Goal: Information Seeking & Learning: Learn about a topic

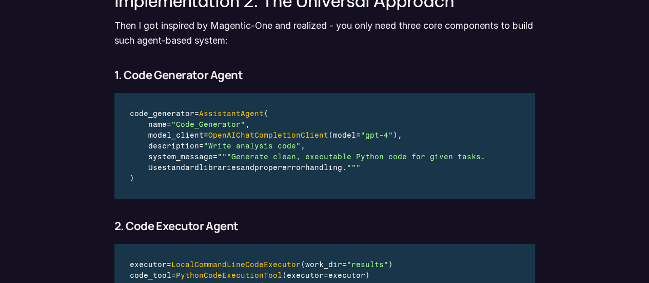
scroll to position [1590, 0]
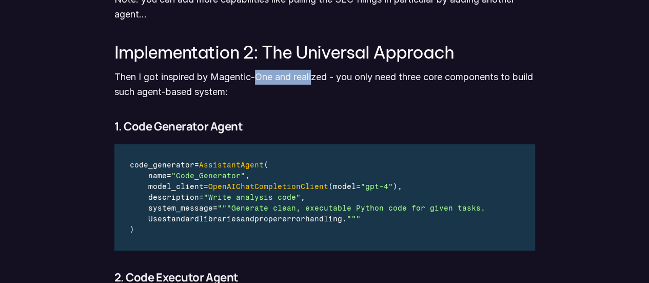
drag, startPoint x: 260, startPoint y: 74, endPoint x: 316, endPoint y: 74, distance: 56.4
click at [316, 74] on p "Then I got inspired by Magentic-One and realized - you only need three core com…" at bounding box center [324, 85] width 421 height 30
click at [382, 80] on p "Then I got inspired by Magentic-One and realized - you only need three core com…" at bounding box center [324, 85] width 421 height 30
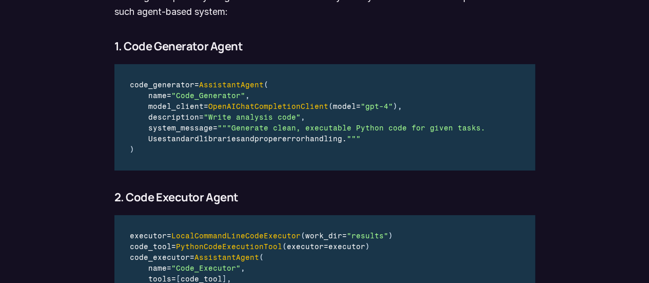
scroll to position [1693, 0]
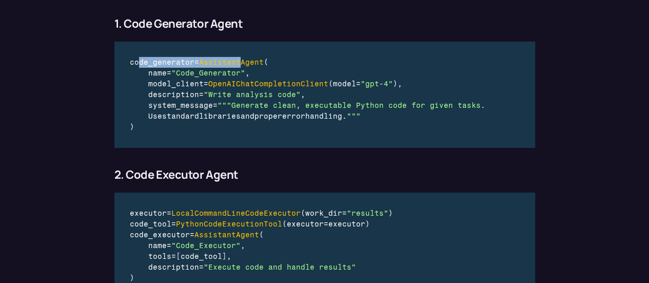
drag, startPoint x: 137, startPoint y: 62, endPoint x: 243, endPoint y: 65, distance: 105.7
click at [243, 65] on div "code_generator = AssistantAgent (" at bounding box center [308, 62] width 357 height 11
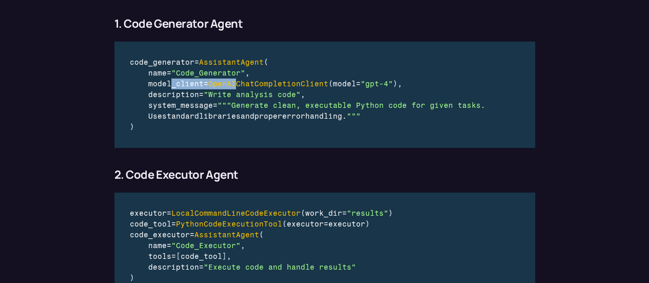
drag, startPoint x: 170, startPoint y: 83, endPoint x: 233, endPoint y: 83, distance: 63.1
click at [233, 83] on div "model_client = OpenAIChatCompletionClient ( model = "gpt-4" ) ," at bounding box center [308, 83] width 357 height 11
click at [263, 82] on span "OpenAIChatCompletionClient" at bounding box center [268, 84] width 120 height 9
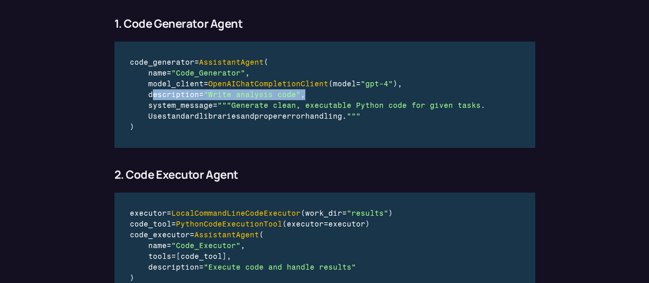
drag, startPoint x: 153, startPoint y: 95, endPoint x: 323, endPoint y: 97, distance: 169.3
click at [323, 97] on div "description = "Write analysis code" ," at bounding box center [308, 94] width 357 height 11
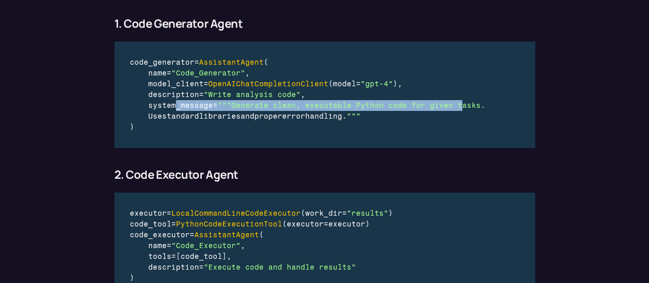
drag, startPoint x: 174, startPoint y: 105, endPoint x: 450, endPoint y: 106, distance: 276.0
click at [450, 106] on div "system_message = "" "Generate clean, executable Python code for given tasks." at bounding box center [308, 105] width 357 height 11
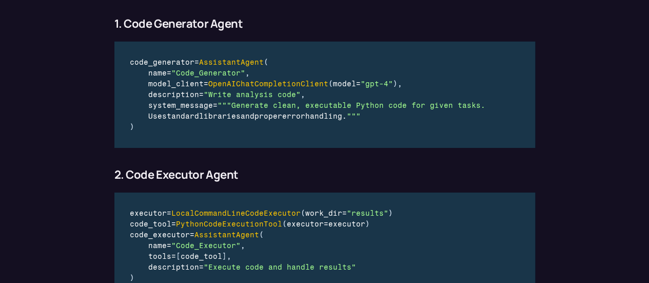
click at [199, 116] on span "standard" at bounding box center [180, 116] width 37 height 9
drag, startPoint x: 164, startPoint y: 113, endPoint x: 347, endPoint y: 116, distance: 182.6
click at [347, 116] on div "Use standard libraries and proper error handling . "" "" at bounding box center [308, 116] width 357 height 11
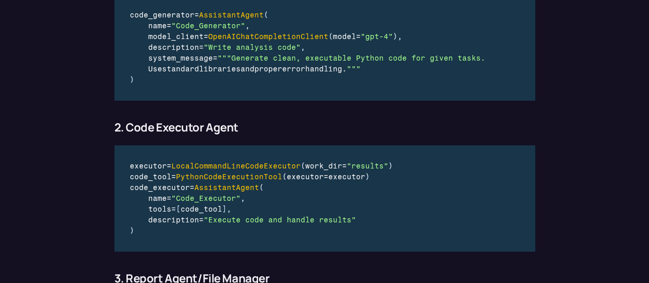
scroll to position [1847, 0]
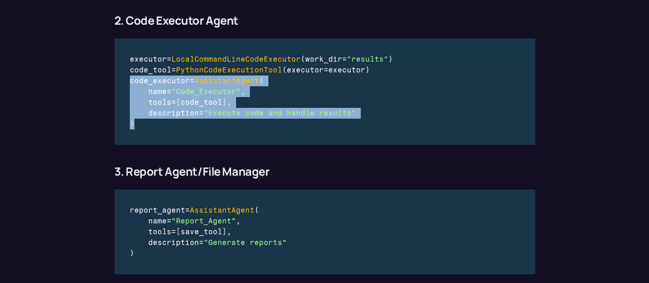
drag, startPoint x: 130, startPoint y: 79, endPoint x: 171, endPoint y: 133, distance: 68.1
click at [171, 133] on div "executor = LocalCommandLineCodeExecutor ( work_dir = "results" ) code_tool = Py…" at bounding box center [261, 91] width 295 height 106
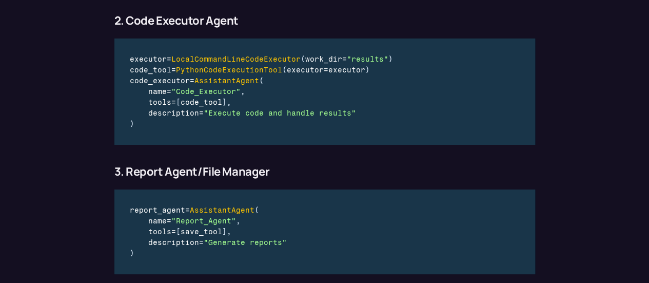
click at [228, 60] on span "LocalCommandLineCodeExecutor" at bounding box center [235, 59] width 129 height 9
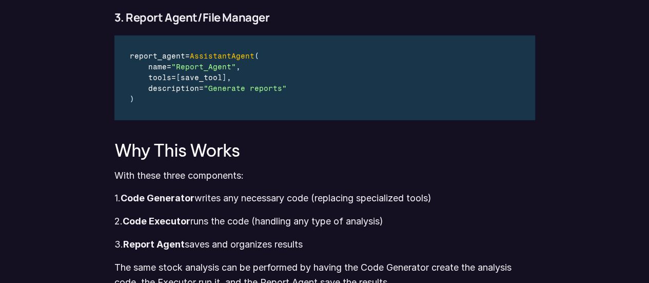
scroll to position [2052, 0]
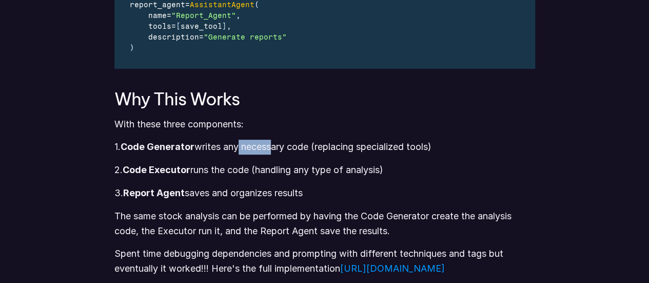
drag, startPoint x: 267, startPoint y: 147, endPoint x: 235, endPoint y: 144, distance: 32.0
click at [235, 144] on p "1. Code Generator writes any necessary code (replacing specialized tools)" at bounding box center [324, 147] width 421 height 15
click at [215, 164] on p "2. Code Executor runs the code (handling any type of analysis)" at bounding box center [324, 170] width 421 height 15
drag, startPoint x: 197, startPoint y: 169, endPoint x: 404, endPoint y: 173, distance: 207.3
click at [404, 173] on p "2. Code Executor runs the code (handling any type of analysis)" at bounding box center [324, 170] width 421 height 15
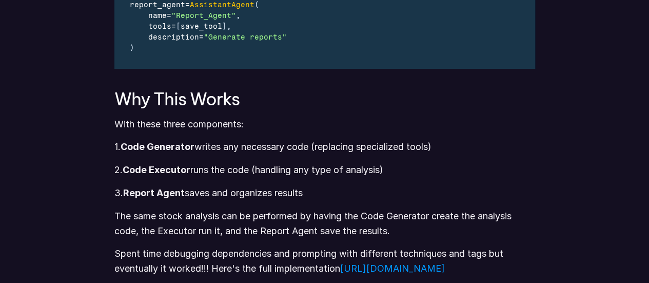
click at [266, 153] on p "1. Code Generator writes any necessary code (replacing specialized tools)" at bounding box center [324, 147] width 421 height 15
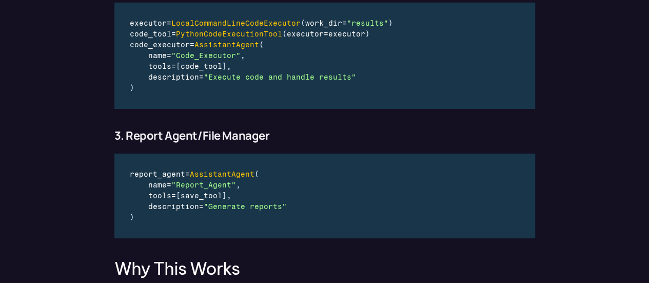
scroll to position [1847, 0]
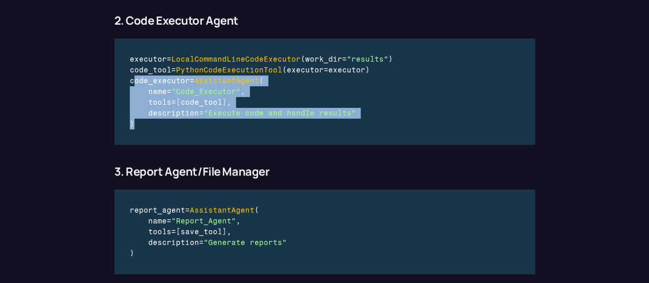
drag, startPoint x: 132, startPoint y: 82, endPoint x: 223, endPoint y: 131, distance: 103.1
click at [223, 131] on div "executor = LocalCommandLineCodeExecutor ( work_dir = "results" ) code_tool = Py…" at bounding box center [261, 91] width 295 height 106
click at [206, 94] on span ""Code_Executor"" at bounding box center [205, 91] width 69 height 9
drag, startPoint x: 129, startPoint y: 82, endPoint x: 191, endPoint y: 130, distance: 77.9
click at [191, 130] on div "executor = LocalCommandLineCodeExecutor ( work_dir = "results" ) code_tool = Py…" at bounding box center [261, 91] width 295 height 106
